Goal: Information Seeking & Learning: Learn about a topic

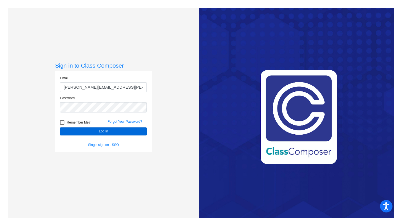
type input "[PERSON_NAME][EMAIL_ADDRESS][PERSON_NAME][DOMAIN_NAME]"
click at [102, 131] on button "Log In" at bounding box center [103, 131] width 87 height 8
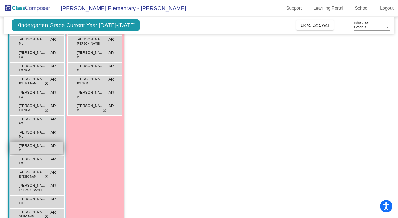
scroll to position [105, 0]
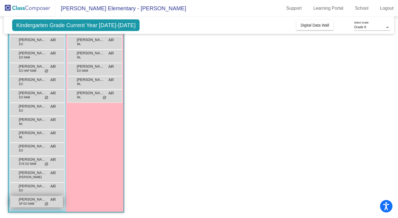
click at [32, 200] on span "[PERSON_NAME][GEOGRAPHIC_DATA]" at bounding box center [33, 199] width 28 height 6
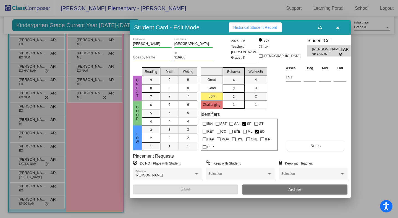
scroll to position [0, 0]
click at [317, 144] on span "Notes" at bounding box center [316, 145] width 10 height 4
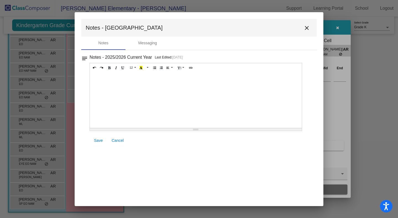
click at [307, 27] on mat-icon "close" at bounding box center [307, 28] width 7 height 7
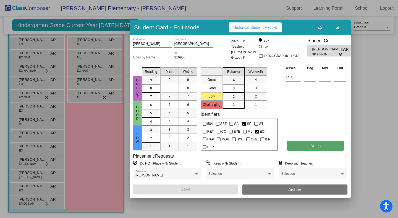
click at [310, 144] on button "Notes" at bounding box center [315, 146] width 57 height 10
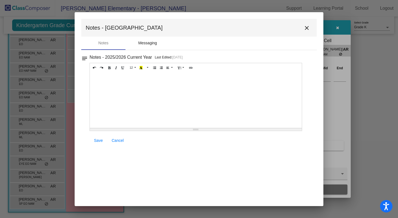
click at [153, 42] on div "Messaging" at bounding box center [147, 43] width 19 height 6
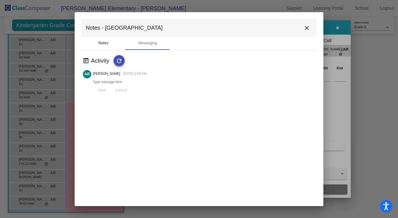
click at [101, 42] on div "Notes" at bounding box center [103, 43] width 10 height 6
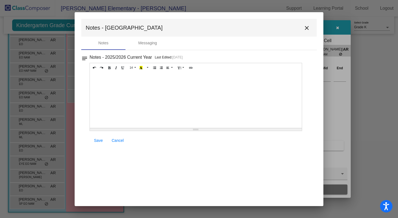
click at [307, 27] on mat-icon "close" at bounding box center [307, 28] width 7 height 7
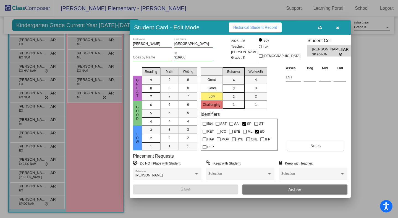
click at [339, 27] on button "button" at bounding box center [338, 27] width 18 height 10
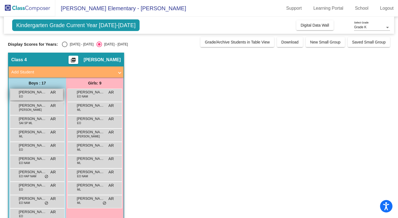
click at [40, 95] on div "[PERSON_NAME] EO AR lock do_not_disturb_alt" at bounding box center [36, 94] width 53 height 11
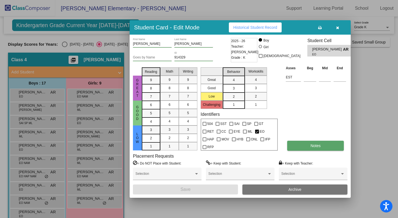
click at [316, 146] on span "Notes" at bounding box center [316, 145] width 10 height 4
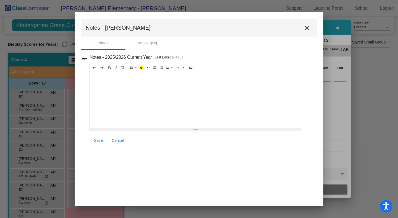
click at [307, 27] on mat-icon "close" at bounding box center [307, 28] width 7 height 7
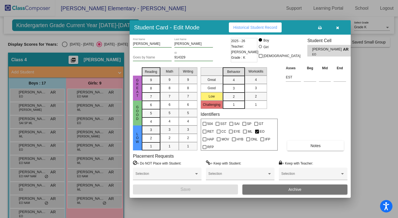
click at [38, 107] on div at bounding box center [199, 109] width 398 height 218
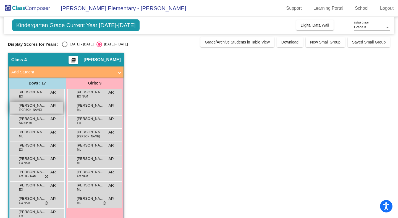
click at [41, 108] on span "[PERSON_NAME]" at bounding box center [33, 106] width 28 height 6
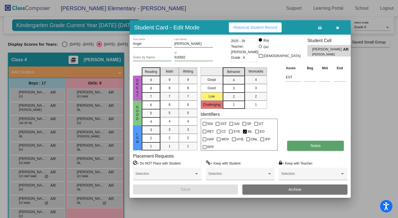
click at [319, 148] on span "Notes" at bounding box center [316, 145] width 10 height 4
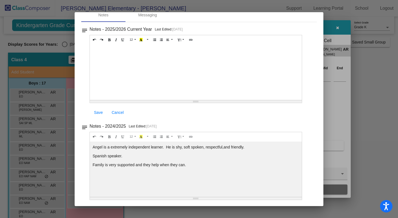
scroll to position [29, 0]
click at [372, 76] on div at bounding box center [199, 109] width 398 height 218
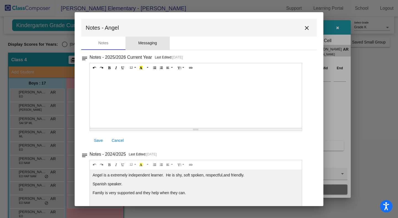
click at [155, 44] on div "Messaging" at bounding box center [147, 43] width 19 height 6
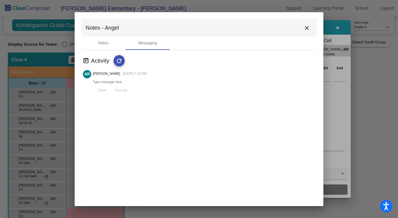
click at [307, 26] on mat-icon "close" at bounding box center [307, 28] width 7 height 7
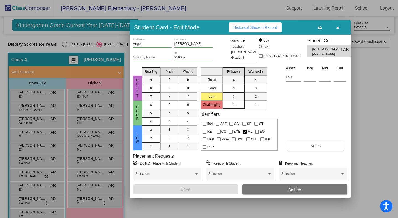
click at [46, 109] on div at bounding box center [199, 109] width 398 height 218
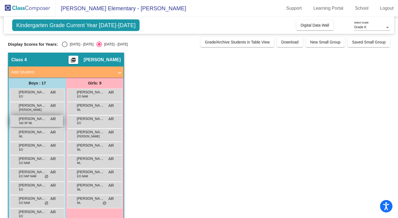
click at [44, 123] on div "[PERSON_NAME] [PERSON_NAME] SP ML AR lock do_not_disturb_alt" at bounding box center [36, 120] width 53 height 11
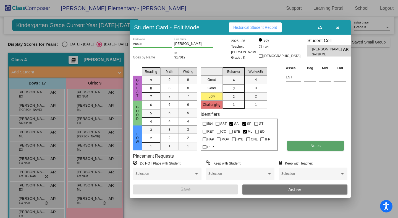
click at [310, 144] on button "Notes" at bounding box center [315, 146] width 57 height 10
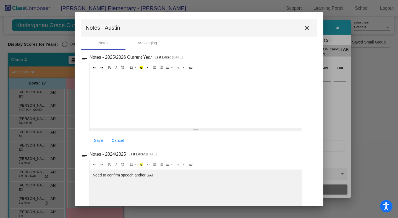
click at [307, 25] on mat-icon "close" at bounding box center [307, 28] width 7 height 7
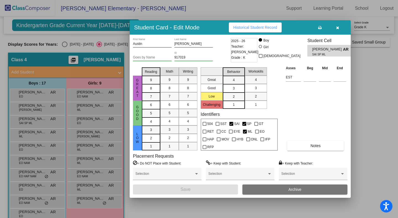
click at [373, 98] on div at bounding box center [199, 109] width 398 height 218
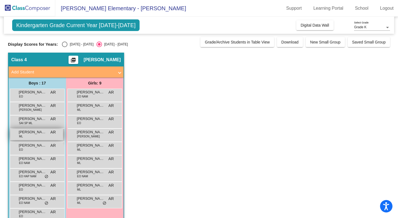
click at [40, 134] on span "[PERSON_NAME]" at bounding box center [33, 132] width 28 height 6
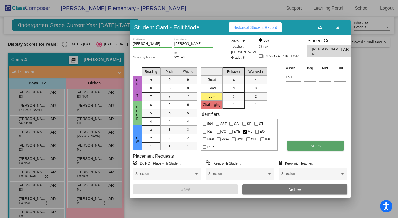
click at [317, 145] on span "Notes" at bounding box center [316, 145] width 10 height 4
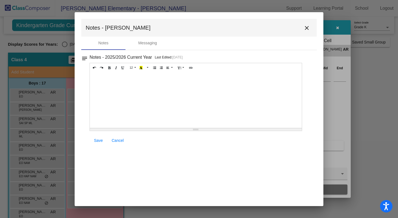
click at [306, 28] on mat-icon "close" at bounding box center [307, 28] width 7 height 7
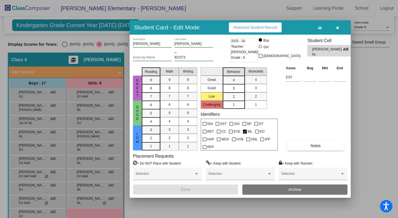
click at [375, 90] on div at bounding box center [199, 109] width 398 height 218
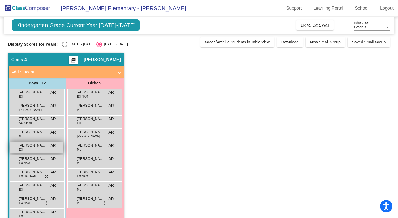
click at [39, 148] on div "[PERSON_NAME] EO AR lock do_not_disturb_alt" at bounding box center [36, 147] width 53 height 11
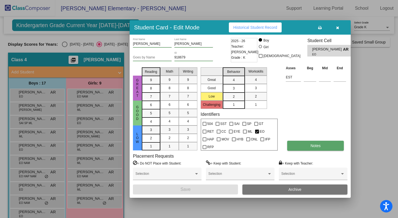
click at [315, 147] on span "Notes" at bounding box center [316, 145] width 10 height 4
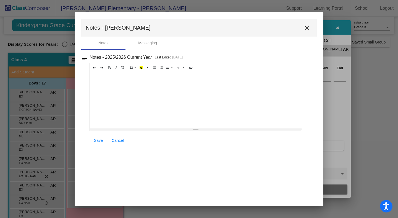
click at [308, 27] on mat-icon "close" at bounding box center [307, 28] width 7 height 7
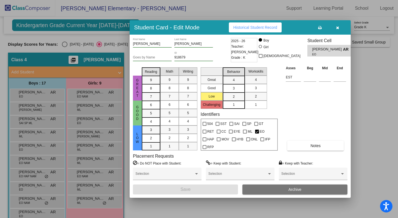
click at [44, 147] on div at bounding box center [199, 109] width 398 height 218
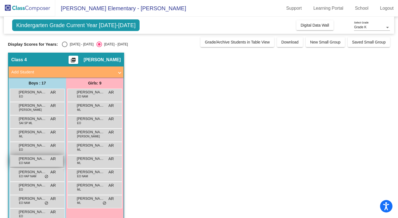
click at [40, 162] on div "[PERSON_NAME] [PERSON_NAME] NAM AR lock do_not_disturb_alt" at bounding box center [36, 160] width 53 height 11
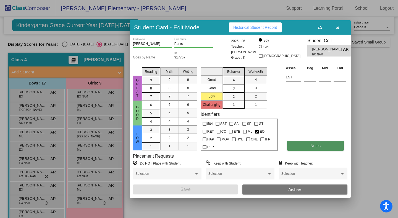
click at [316, 141] on button "Notes" at bounding box center [315, 146] width 57 height 10
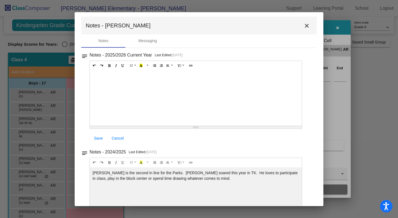
scroll to position [29, 0]
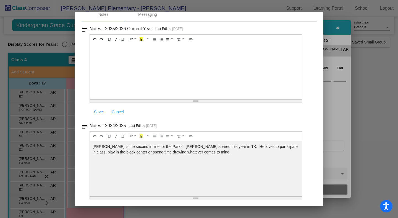
click at [348, 87] on div at bounding box center [199, 109] width 398 height 218
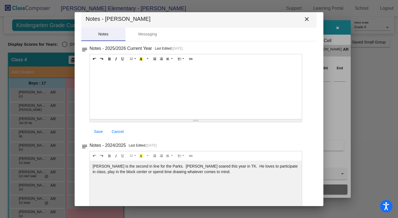
scroll to position [0, 0]
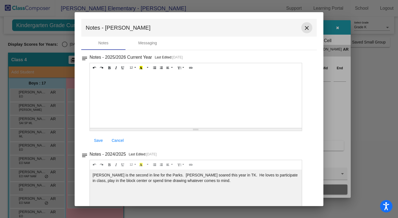
click at [307, 28] on mat-icon "close" at bounding box center [307, 28] width 7 height 7
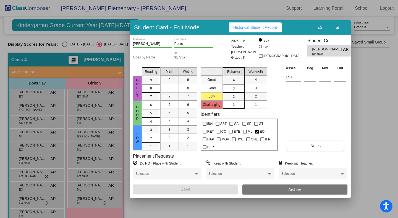
click at [43, 172] on div at bounding box center [199, 109] width 398 height 218
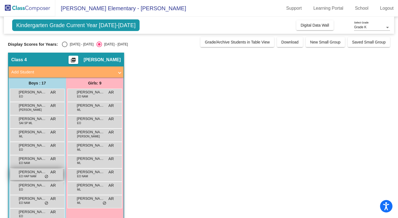
click at [36, 175] on span "EO HAP NAM" at bounding box center [27, 176] width 17 height 4
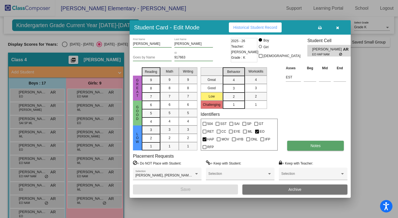
click at [312, 147] on span "Notes" at bounding box center [316, 145] width 10 height 4
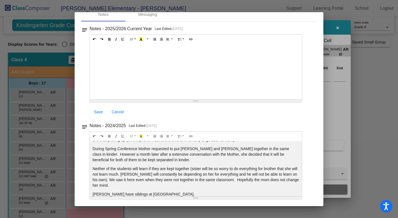
scroll to position [105, 0]
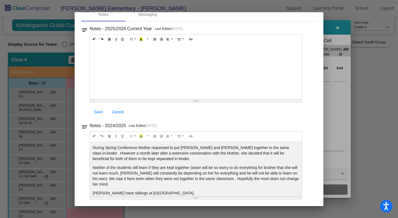
click at [155, 190] on p "[PERSON_NAME] have siblings at [GEOGRAPHIC_DATA]." at bounding box center [196, 193] width 207 height 6
click at [146, 190] on p "[PERSON_NAME] have siblings at [GEOGRAPHIC_DATA]." at bounding box center [196, 193] width 207 height 6
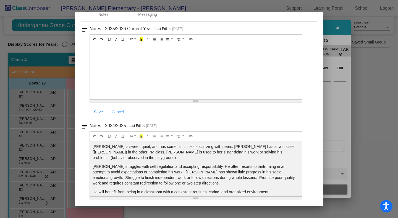
drag, startPoint x: 146, startPoint y: 188, endPoint x: 92, endPoint y: 146, distance: 69.3
click at [91, 99] on div "[PERSON_NAME] is sweet, quiet, and has some difficulties socializing with peers…" at bounding box center [196, 71] width 212 height 55
copy div "Lorem ip dolor, sitam, con adi elit seddoeiusmod temporincid utla etdol. Magna …"
click at [131, 164] on p "[PERSON_NAME] struggles with self regulation and accepting responsibility. He o…" at bounding box center [196, 175] width 207 height 22
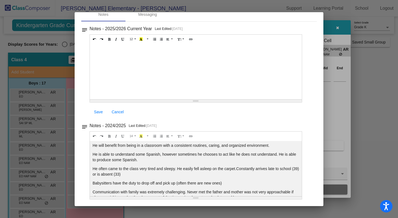
scroll to position [105, 0]
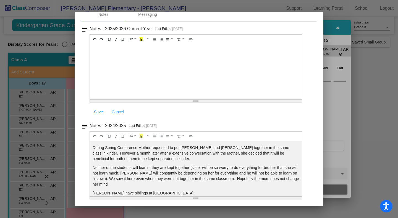
click at [389, 105] on div at bounding box center [199, 109] width 398 height 218
click at [382, 106] on div at bounding box center [199, 109] width 398 height 218
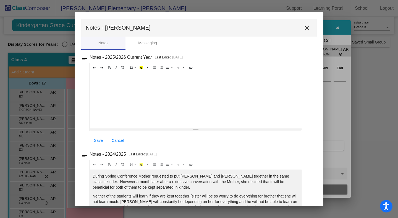
click at [307, 28] on mat-icon "close" at bounding box center [307, 28] width 7 height 7
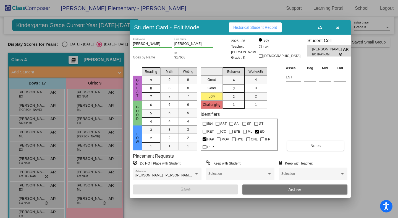
click at [366, 126] on div at bounding box center [199, 109] width 398 height 218
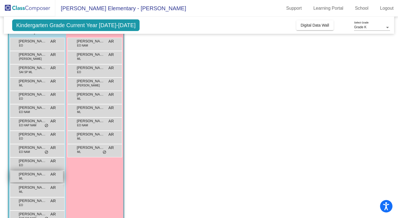
scroll to position [54, 0]
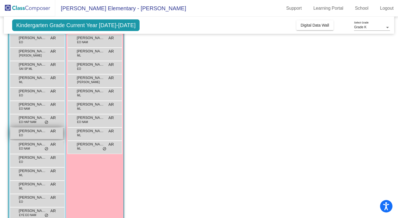
click at [37, 134] on div "[PERSON_NAME] AR lock do_not_disturb_alt" at bounding box center [36, 133] width 53 height 11
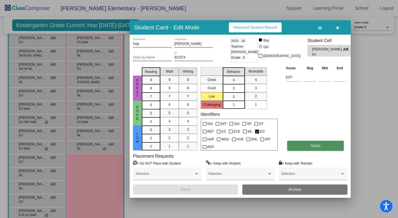
click at [319, 144] on span "Notes" at bounding box center [316, 145] width 10 height 4
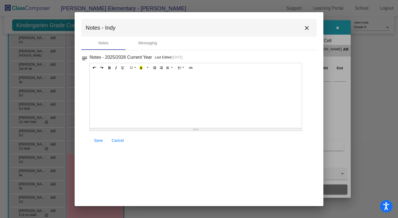
click at [308, 27] on mat-icon "close" at bounding box center [307, 28] width 7 height 7
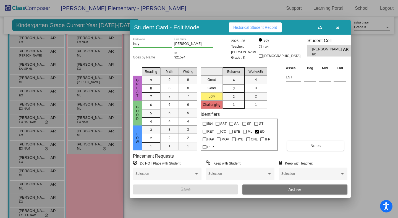
click at [367, 77] on div at bounding box center [199, 109] width 398 height 218
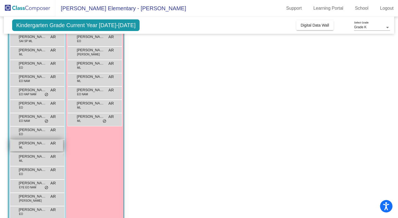
scroll to position [83, 0]
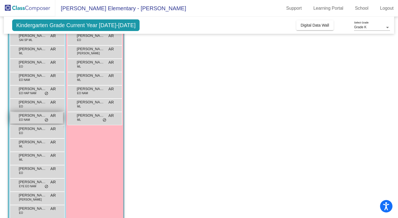
click at [39, 118] on div "[PERSON_NAME] [PERSON_NAME] AR lock do_not_disturb_alt" at bounding box center [36, 117] width 53 height 11
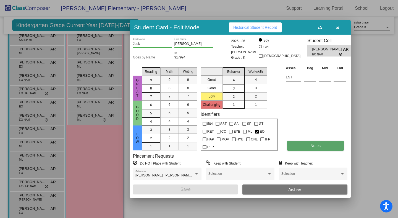
click at [311, 148] on button "Notes" at bounding box center [315, 146] width 57 height 10
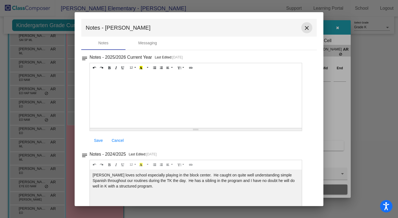
click at [307, 26] on mat-icon "close" at bounding box center [307, 28] width 7 height 7
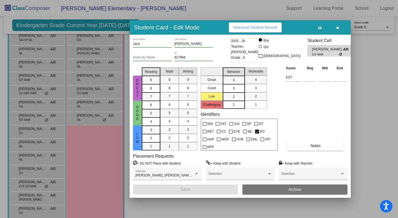
click at [367, 74] on div at bounding box center [199, 109] width 398 height 218
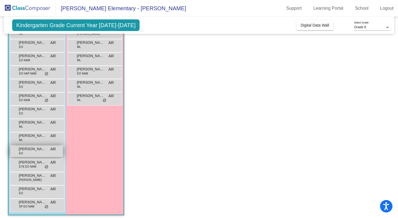
scroll to position [105, 0]
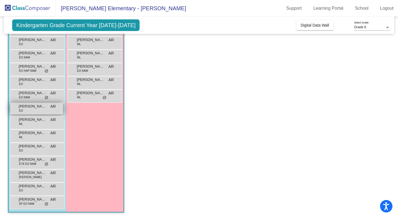
click at [35, 107] on span "[PERSON_NAME]" at bounding box center [33, 106] width 28 height 6
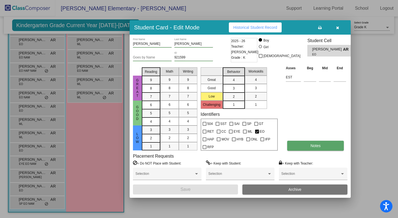
click at [308, 146] on button "Notes" at bounding box center [315, 146] width 57 height 10
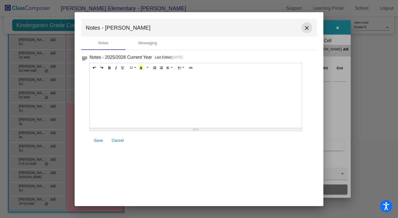
click at [307, 27] on mat-icon "close" at bounding box center [307, 28] width 7 height 7
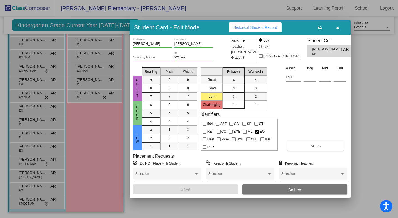
click at [377, 74] on div at bounding box center [199, 109] width 398 height 218
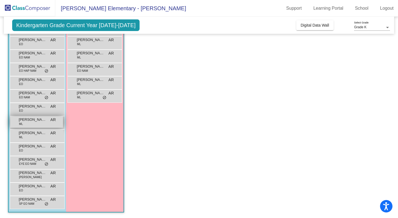
click at [35, 123] on div "[PERSON_NAME] [PERSON_NAME] AR lock do_not_disturb_alt" at bounding box center [36, 121] width 53 height 11
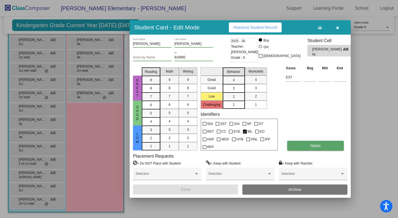
click at [319, 147] on span "Notes" at bounding box center [316, 145] width 10 height 4
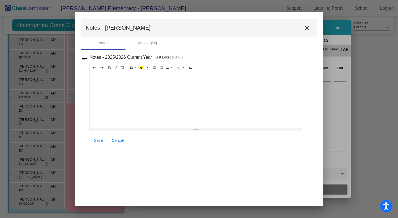
click at [308, 28] on mat-icon "close" at bounding box center [307, 28] width 7 height 7
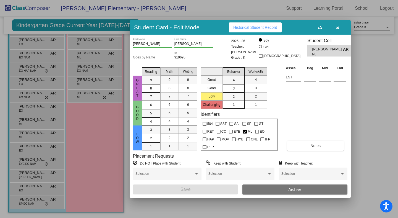
click at [376, 74] on div at bounding box center [199, 109] width 398 height 218
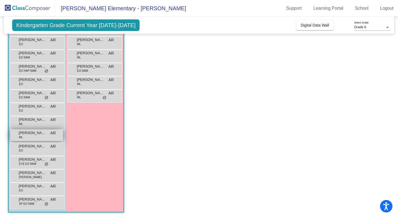
click at [27, 140] on div "[PERSON_NAME] [PERSON_NAME] AR lock do_not_disturb_alt" at bounding box center [36, 134] width 53 height 11
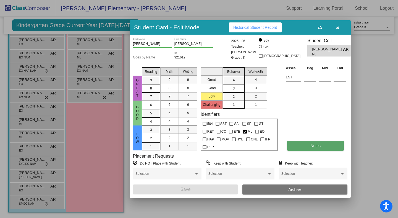
click at [299, 146] on button "Notes" at bounding box center [315, 146] width 57 height 10
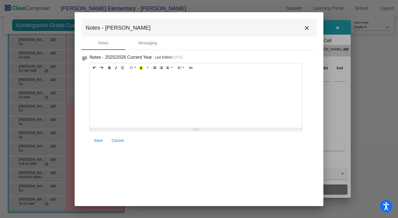
click at [307, 25] on mat-icon "close" at bounding box center [307, 28] width 7 height 7
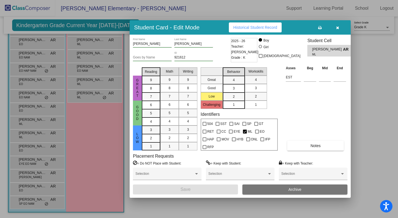
click at [383, 77] on div at bounding box center [199, 109] width 398 height 218
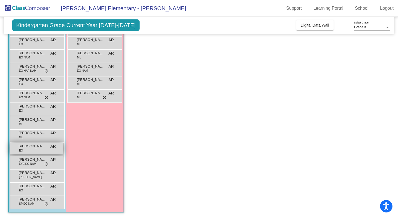
click at [31, 149] on div "[PERSON_NAME] EO AR lock do_not_disturb_alt" at bounding box center [36, 148] width 53 height 11
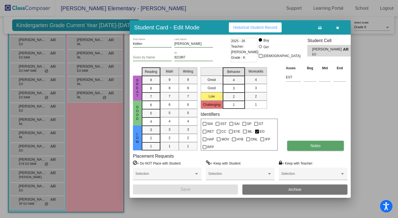
click at [310, 145] on button "Notes" at bounding box center [315, 146] width 57 height 10
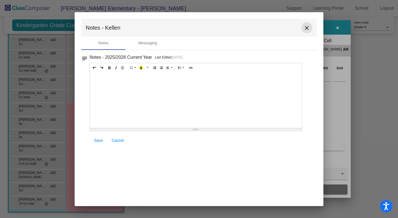
click at [307, 27] on mat-icon "close" at bounding box center [307, 28] width 7 height 7
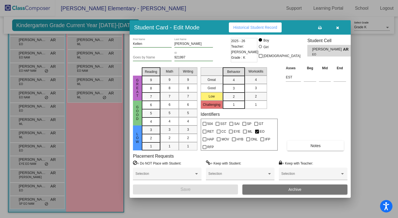
click at [391, 86] on div at bounding box center [199, 109] width 398 height 218
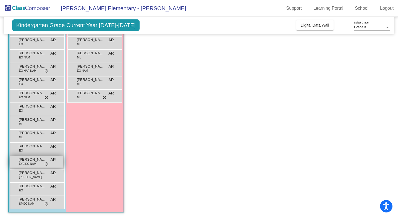
click at [35, 160] on span "[PERSON_NAME]" at bounding box center [33, 160] width 28 height 6
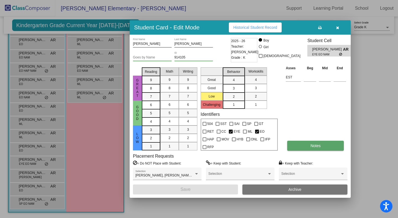
click at [312, 149] on button "Notes" at bounding box center [315, 146] width 57 height 10
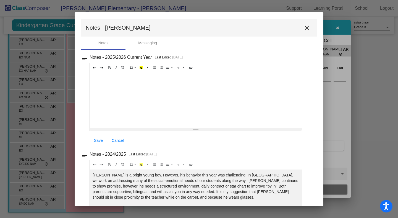
scroll to position [29, 0]
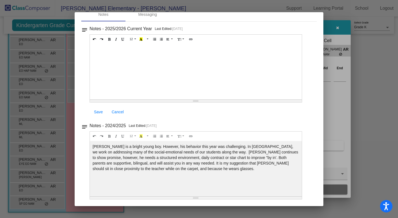
drag, startPoint x: 145, startPoint y: 167, endPoint x: 92, endPoint y: 146, distance: 56.9
click at [92, 99] on div "[PERSON_NAME] is a bright young boy. However, his behavior this year was challe…" at bounding box center [196, 71] width 212 height 55
copy div "[PERSON_NAME] is a bright young boy. However, his behavior this year was challe…"
click at [383, 111] on div at bounding box center [199, 109] width 398 height 218
click at [373, 50] on div at bounding box center [199, 109] width 398 height 218
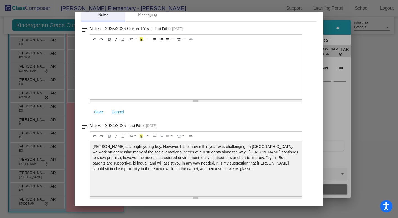
scroll to position [0, 0]
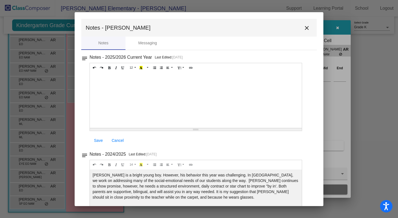
click at [306, 26] on mat-icon "close" at bounding box center [307, 28] width 7 height 7
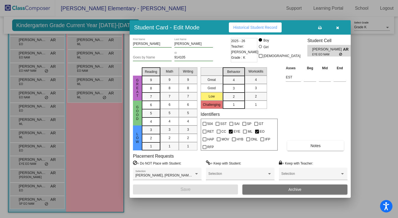
click at [380, 68] on div at bounding box center [199, 109] width 398 height 218
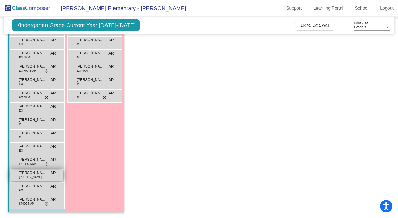
click at [36, 175] on span "[PERSON_NAME]" at bounding box center [33, 173] width 28 height 6
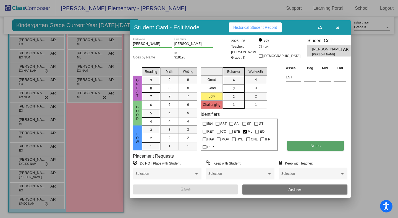
click at [308, 146] on button "Notes" at bounding box center [315, 146] width 57 height 10
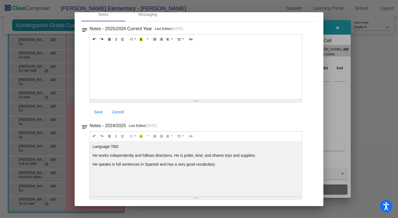
scroll to position [29, 0]
click at [380, 96] on div at bounding box center [199, 109] width 398 height 218
click at [361, 65] on div at bounding box center [199, 109] width 398 height 218
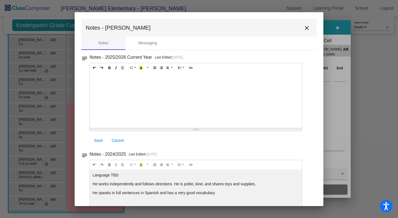
click at [309, 27] on mat-icon "close" at bounding box center [307, 28] width 7 height 7
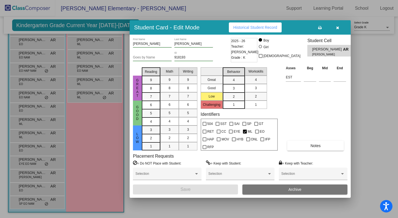
click at [338, 27] on icon "button" at bounding box center [337, 28] width 3 height 4
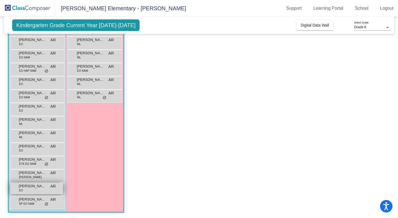
click at [37, 186] on span "[PERSON_NAME]" at bounding box center [33, 186] width 28 height 6
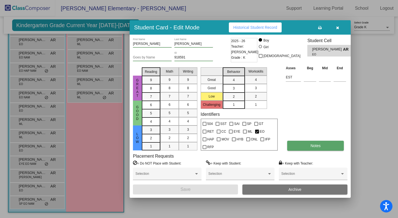
click at [316, 142] on button "Notes" at bounding box center [315, 146] width 57 height 10
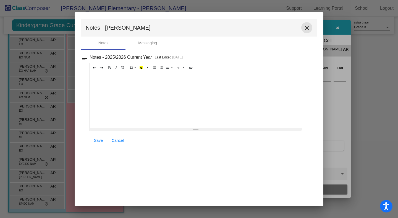
click at [308, 27] on mat-icon "close" at bounding box center [307, 28] width 7 height 7
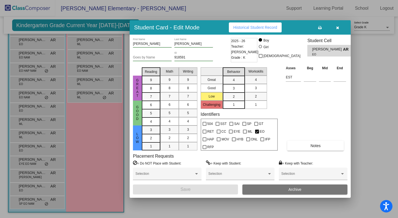
click at [381, 68] on div at bounding box center [199, 109] width 398 height 218
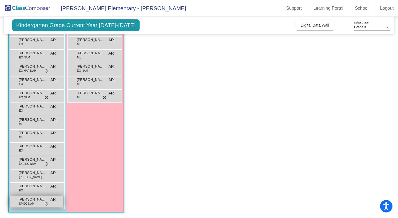
click at [31, 200] on span "[PERSON_NAME][GEOGRAPHIC_DATA]" at bounding box center [33, 199] width 28 height 6
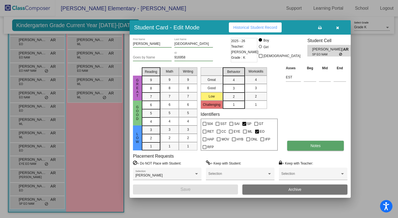
click at [314, 144] on span "Notes" at bounding box center [316, 145] width 10 height 4
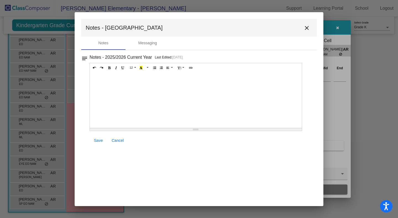
click at [307, 26] on mat-icon "close" at bounding box center [307, 28] width 7 height 7
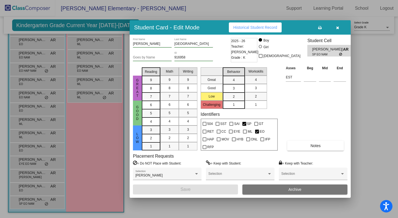
click at [376, 105] on div at bounding box center [199, 109] width 398 height 218
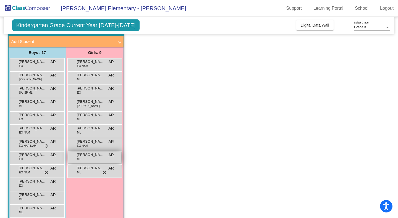
scroll to position [29, 0]
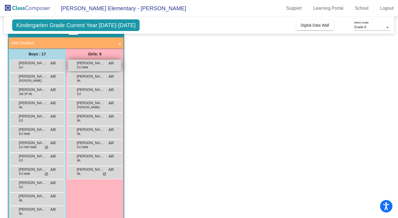
click at [97, 65] on span "[PERSON_NAME]" at bounding box center [91, 63] width 28 height 6
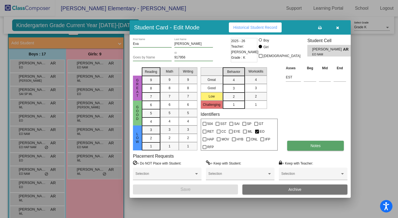
click at [318, 147] on span "Notes" at bounding box center [316, 145] width 10 height 4
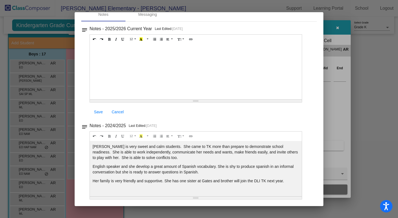
scroll to position [0, 0]
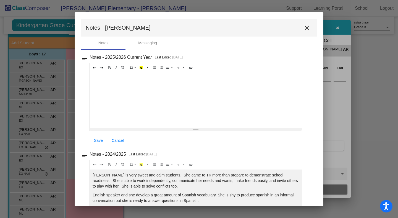
click at [308, 28] on mat-icon "close" at bounding box center [307, 28] width 7 height 7
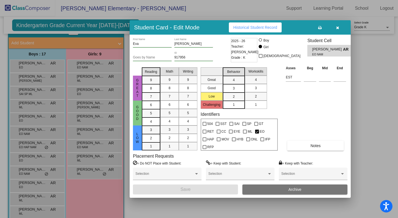
click at [337, 25] on span "button" at bounding box center [337, 27] width 3 height 4
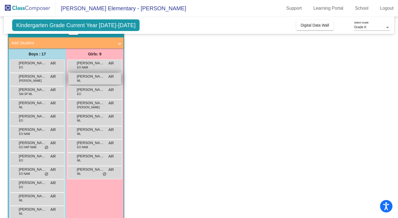
click at [101, 78] on span "[PERSON_NAME]" at bounding box center [91, 77] width 28 height 6
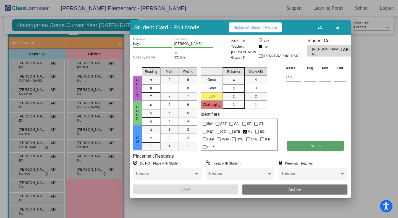
click at [325, 148] on button "Notes" at bounding box center [315, 146] width 57 height 10
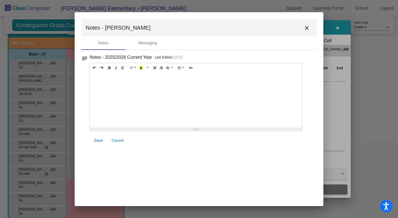
click at [306, 27] on mat-icon "close" at bounding box center [307, 28] width 7 height 7
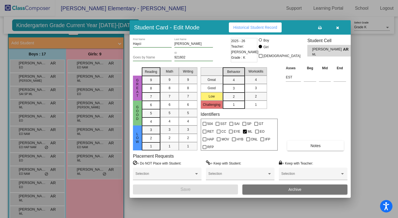
click at [398, 76] on div at bounding box center [199, 109] width 398 height 218
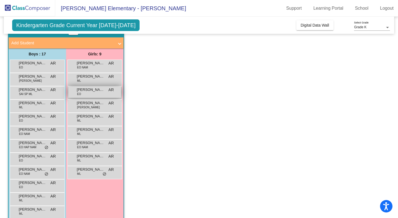
click at [97, 95] on div "[PERSON_NAME] EO AR lock do_not_disturb_alt" at bounding box center [94, 91] width 53 height 11
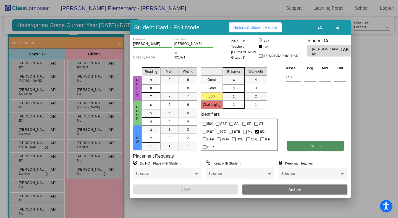
click at [309, 150] on button "Notes" at bounding box center [315, 146] width 57 height 10
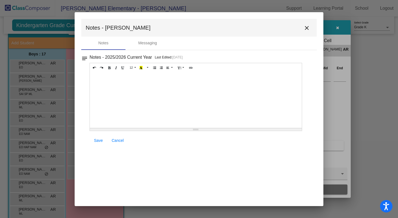
click at [308, 28] on mat-icon "close" at bounding box center [307, 28] width 7 height 7
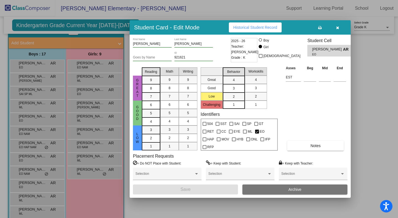
click at [380, 85] on div at bounding box center [199, 109] width 398 height 218
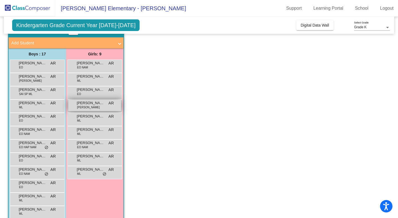
click at [98, 108] on div "[PERSON_NAME] [PERSON_NAME] AR lock do_not_disturb_alt" at bounding box center [94, 105] width 53 height 11
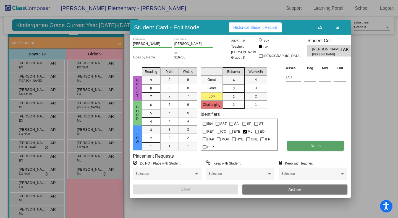
click at [303, 144] on button "Notes" at bounding box center [315, 146] width 57 height 10
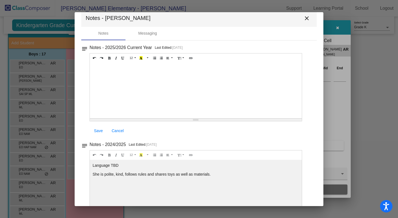
scroll to position [29, 0]
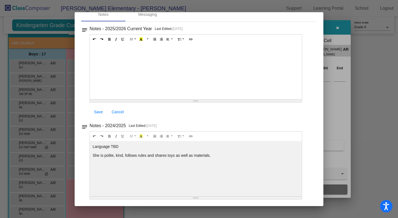
click at [398, 104] on div at bounding box center [199, 109] width 398 height 218
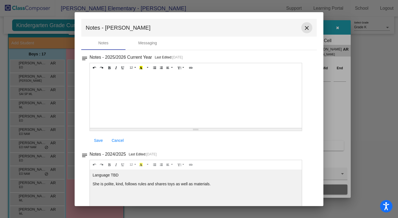
click at [307, 27] on mat-icon "close" at bounding box center [307, 28] width 7 height 7
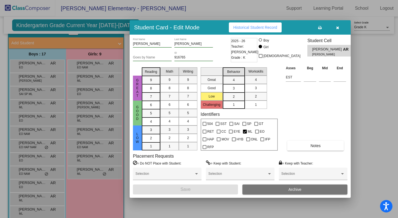
click at [340, 28] on button "button" at bounding box center [338, 27] width 18 height 10
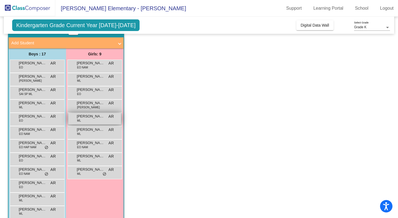
click at [98, 120] on div "[PERSON_NAME] [PERSON_NAME] AR lock do_not_disturb_alt" at bounding box center [94, 118] width 53 height 11
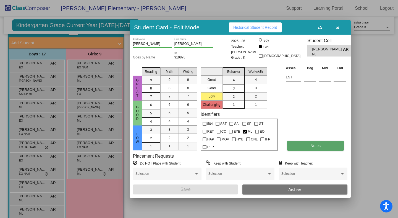
click at [319, 146] on span "Notes" at bounding box center [316, 145] width 10 height 4
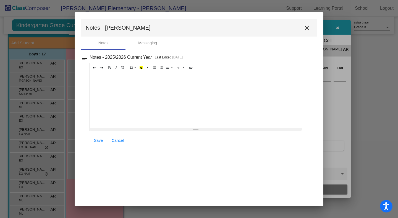
click at [308, 27] on mat-icon "close" at bounding box center [307, 28] width 7 height 7
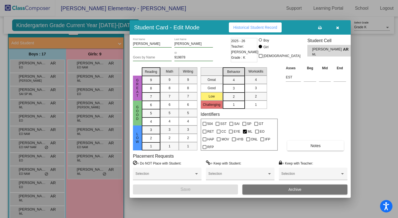
click at [388, 91] on div at bounding box center [199, 109] width 398 height 218
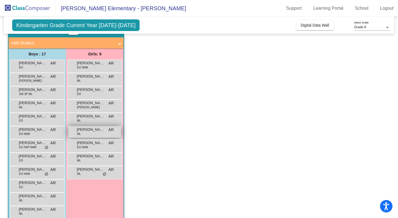
click at [98, 130] on span "[PERSON_NAME]" at bounding box center [91, 130] width 28 height 6
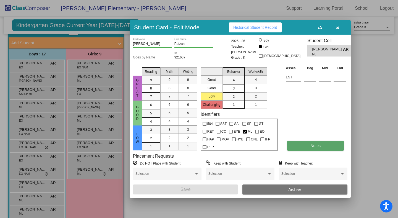
click at [321, 146] on button "Notes" at bounding box center [315, 146] width 57 height 10
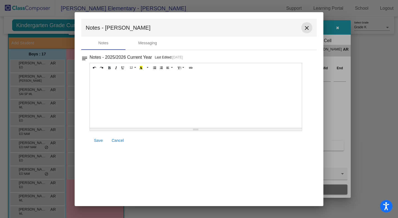
click at [308, 25] on mat-icon "close" at bounding box center [307, 28] width 7 height 7
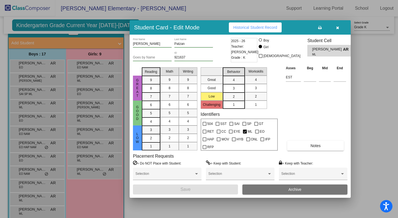
click at [338, 28] on icon "button" at bounding box center [337, 28] width 3 height 4
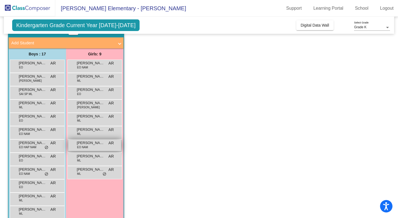
click at [100, 143] on span "[PERSON_NAME]" at bounding box center [91, 143] width 28 height 6
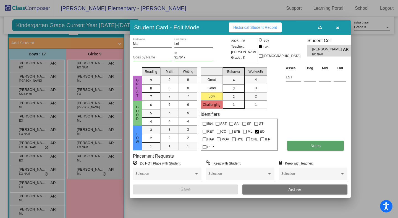
click at [309, 146] on button "Notes" at bounding box center [315, 146] width 57 height 10
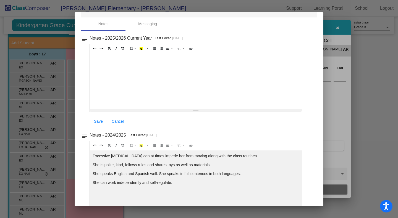
scroll to position [20, 0]
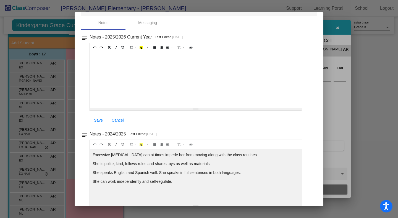
click at [393, 81] on div at bounding box center [199, 109] width 398 height 218
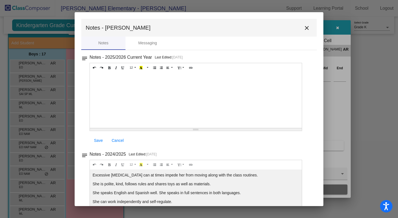
click at [310, 24] on button "close" at bounding box center [307, 27] width 11 height 11
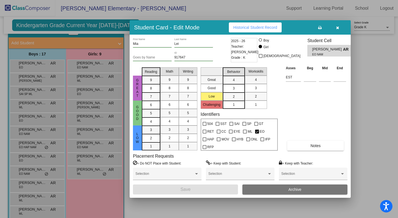
click at [340, 26] on button "button" at bounding box center [338, 27] width 18 height 10
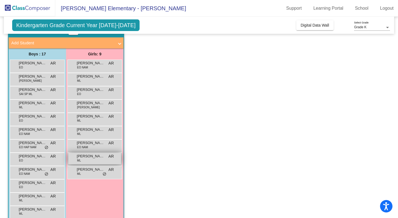
click at [95, 159] on span "[PERSON_NAME]" at bounding box center [91, 156] width 28 height 6
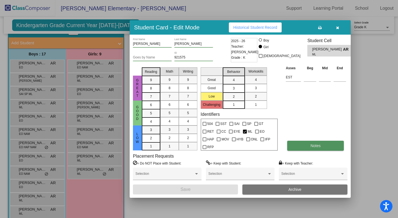
click at [326, 147] on button "Notes" at bounding box center [315, 146] width 57 height 10
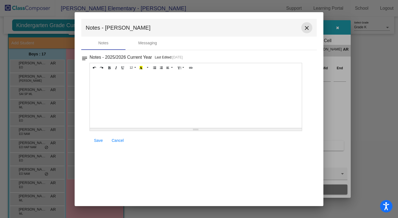
click at [307, 26] on mat-icon "close" at bounding box center [307, 28] width 7 height 7
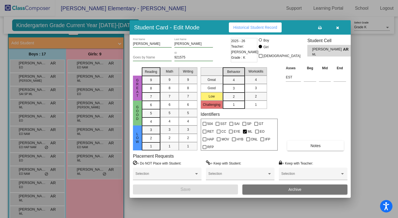
click at [338, 27] on icon "button" at bounding box center [337, 28] width 3 height 4
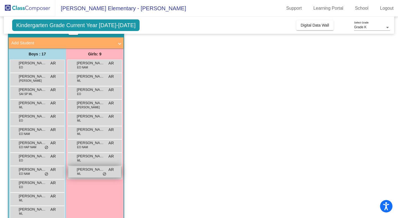
click at [89, 172] on span "[PERSON_NAME]" at bounding box center [91, 170] width 28 height 6
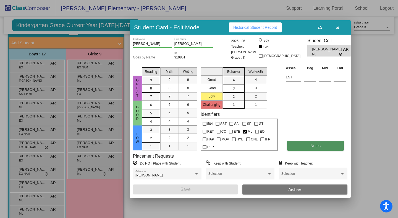
click at [325, 146] on button "Notes" at bounding box center [315, 146] width 57 height 10
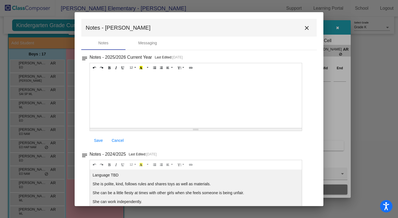
click at [308, 27] on mat-icon "close" at bounding box center [307, 28] width 7 height 7
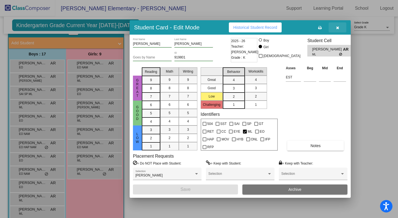
click at [339, 28] on button "button" at bounding box center [338, 27] width 18 height 10
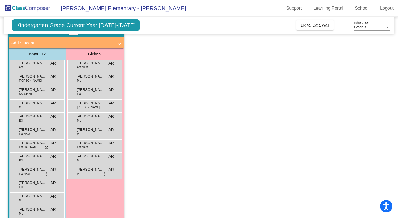
scroll to position [105, 0]
